Goal: Information Seeking & Learning: Learn about a topic

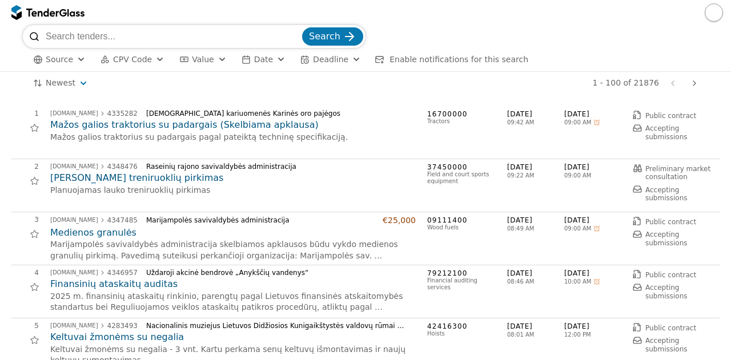
click at [140, 55] on span "CPV Code" at bounding box center [132, 59] width 39 height 9
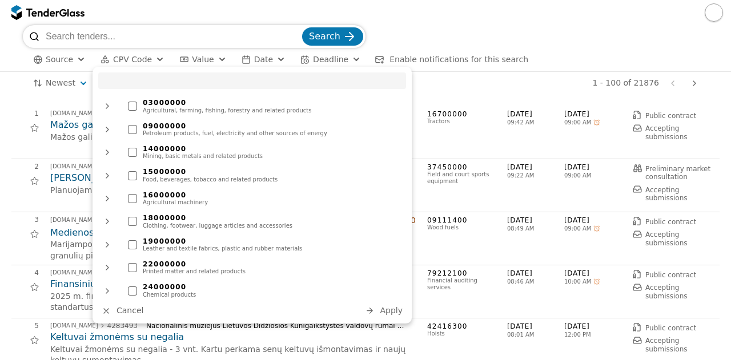
type input "ų"
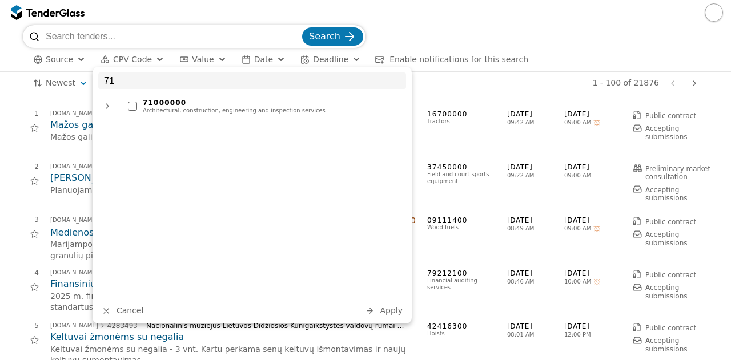
type input "71"
click at [168, 107] on div "Architectural, construction, engineering and inspection services" at bounding box center [272, 110] width 258 height 7
click at [386, 316] on button "Apply" at bounding box center [384, 311] width 45 height 14
